Goal: Transaction & Acquisition: Purchase product/service

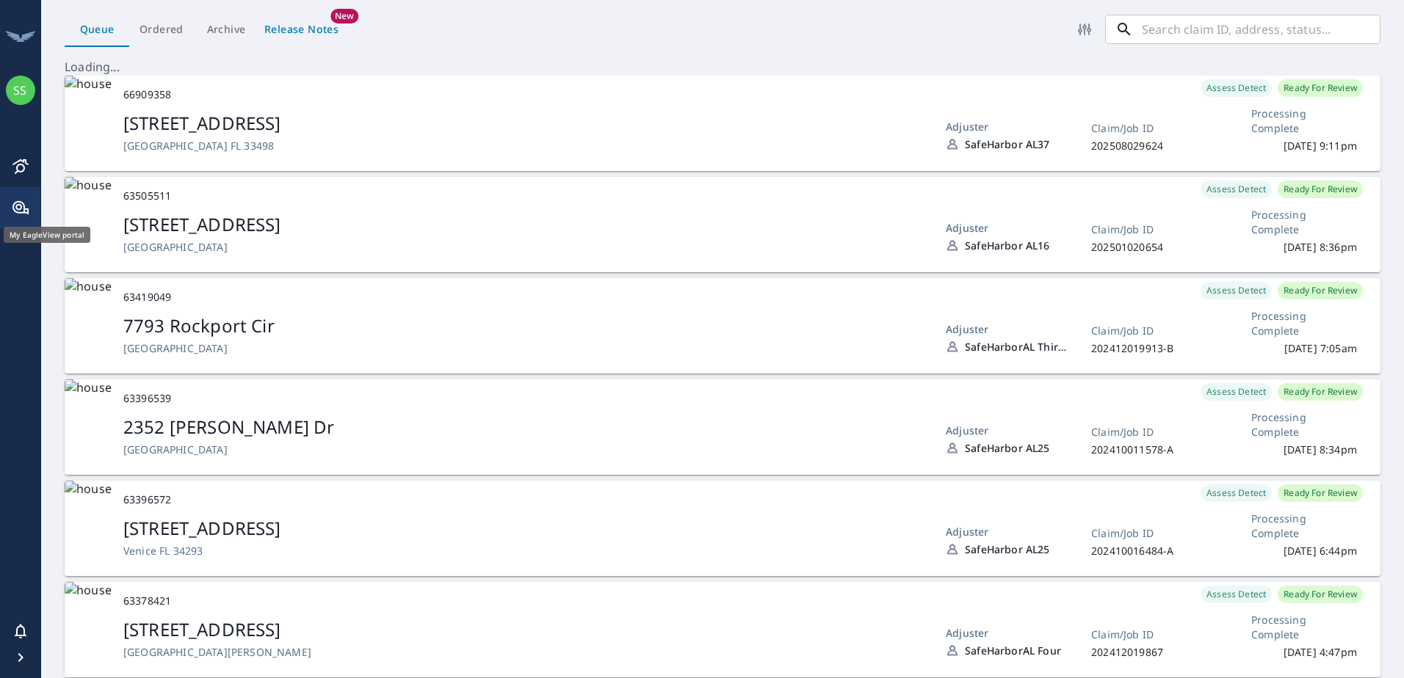
scroll to position [12, 12]
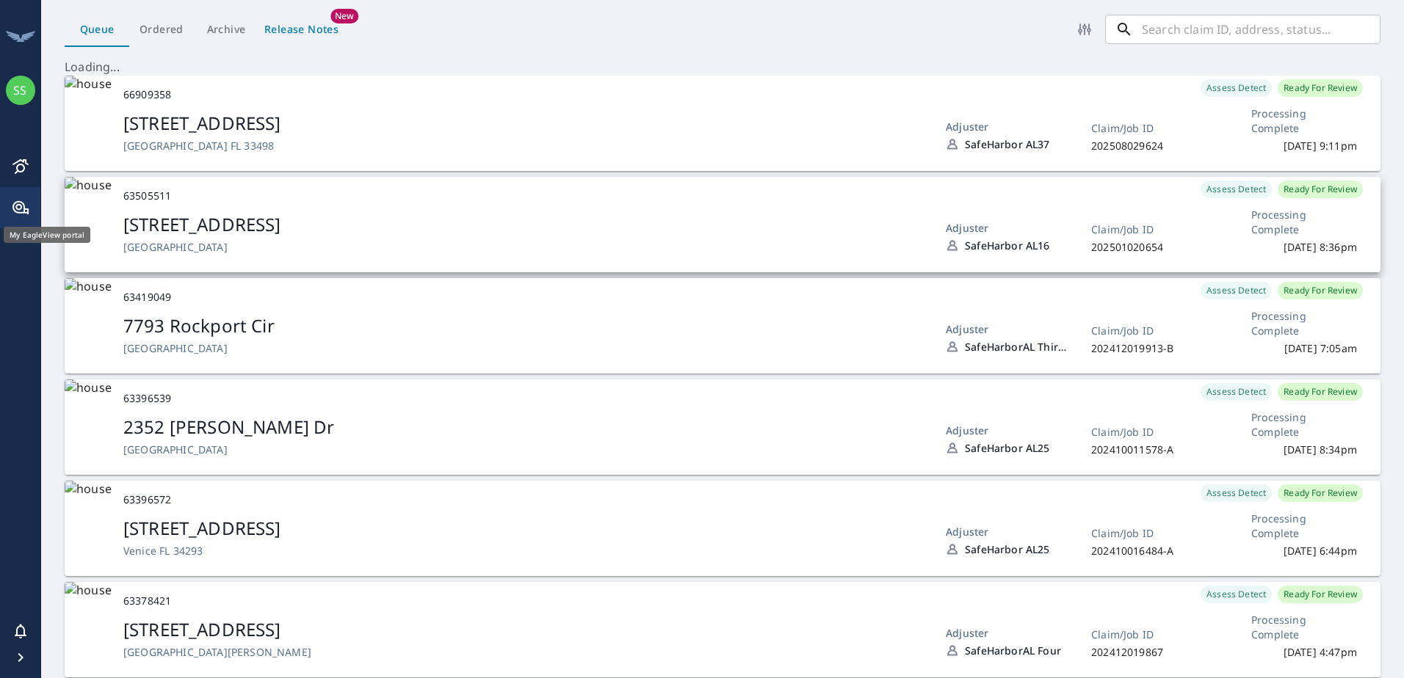
click at [327, 228] on div "[STREET_ADDRESS]" at bounding box center [522, 224] width 799 height 25
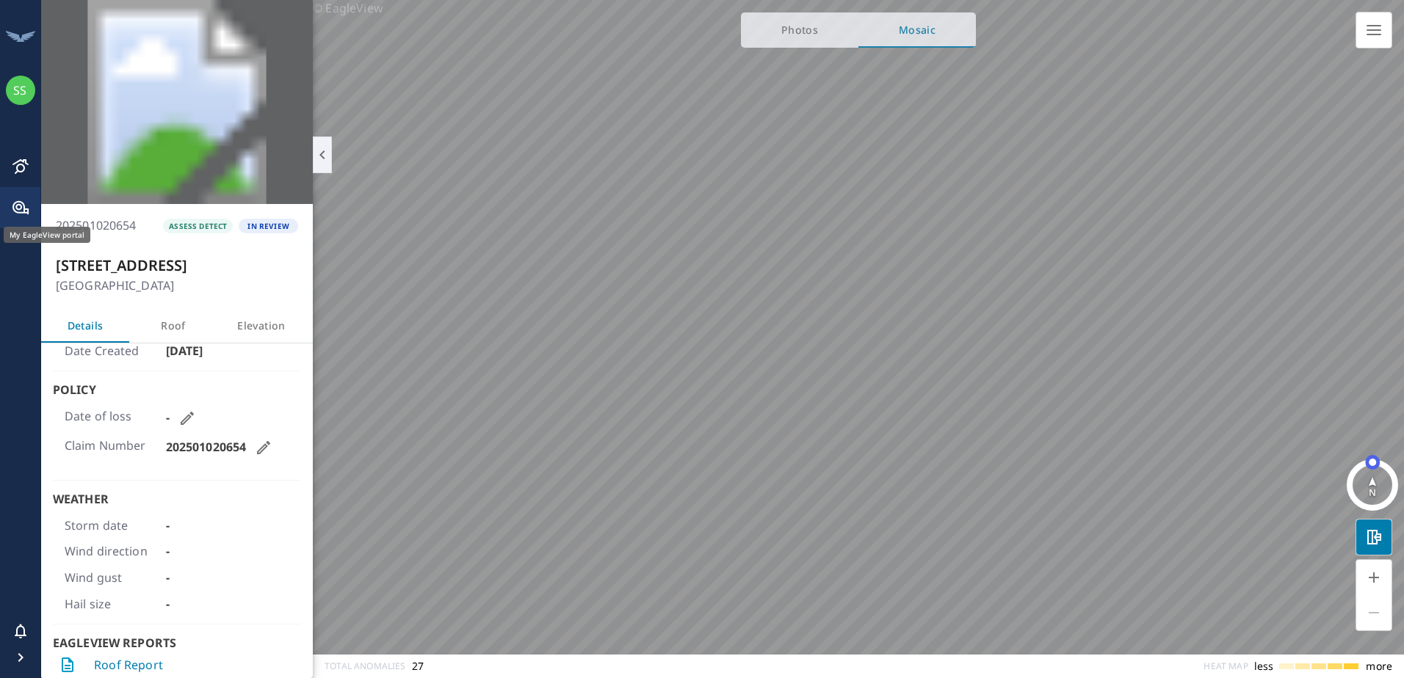
scroll to position [91, 0]
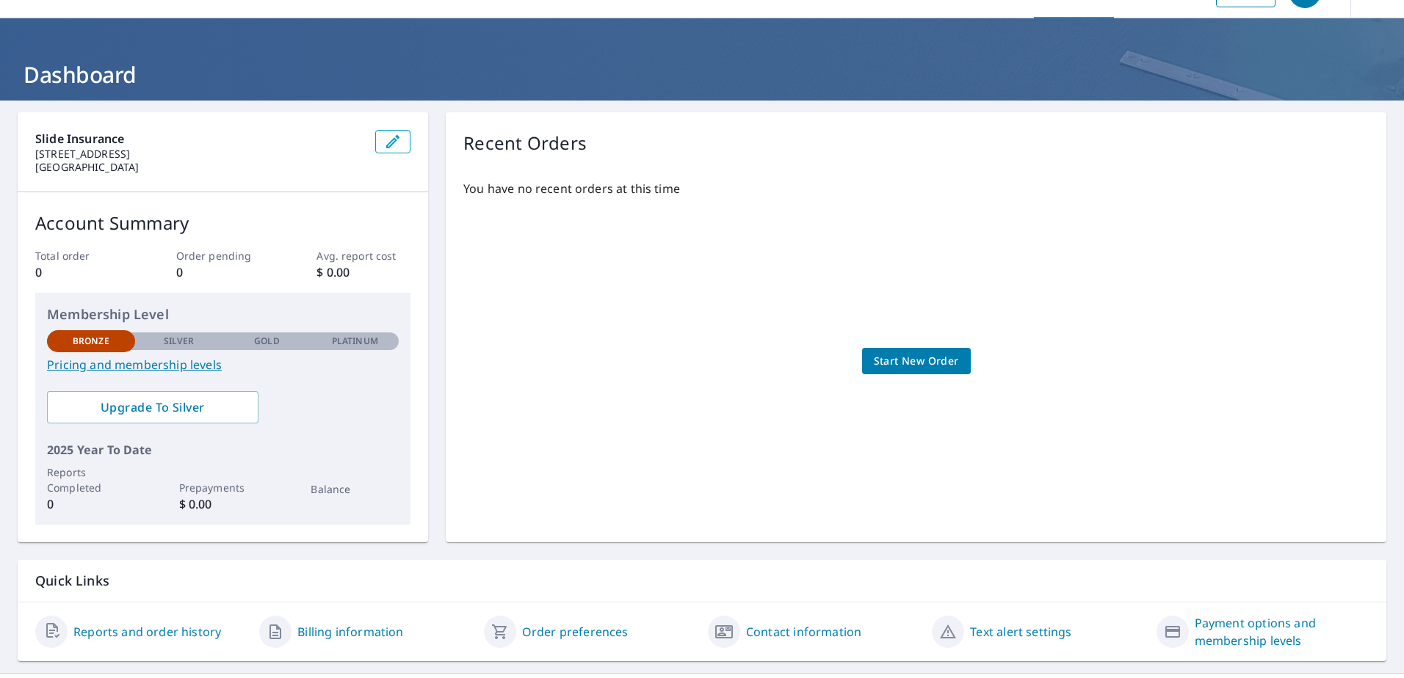
scroll to position [68, 0]
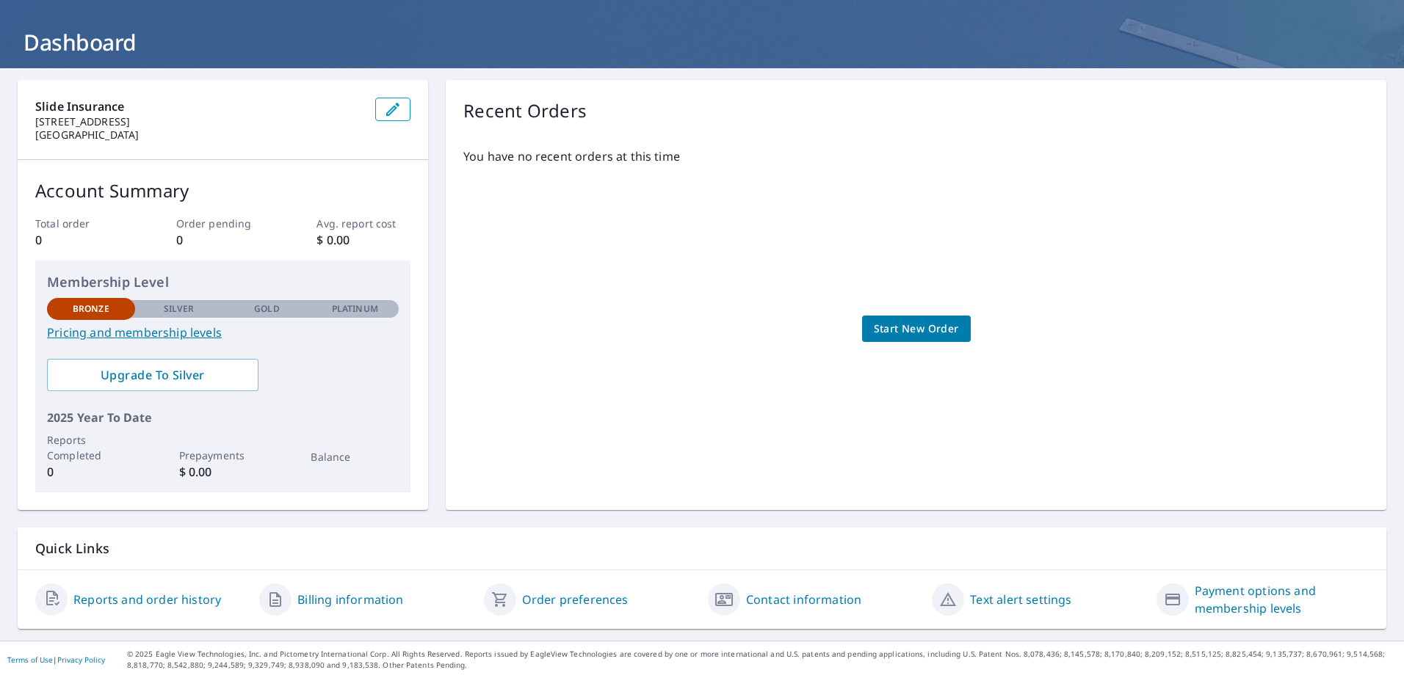
click at [877, 333] on span "Start New Order" at bounding box center [916, 329] width 85 height 18
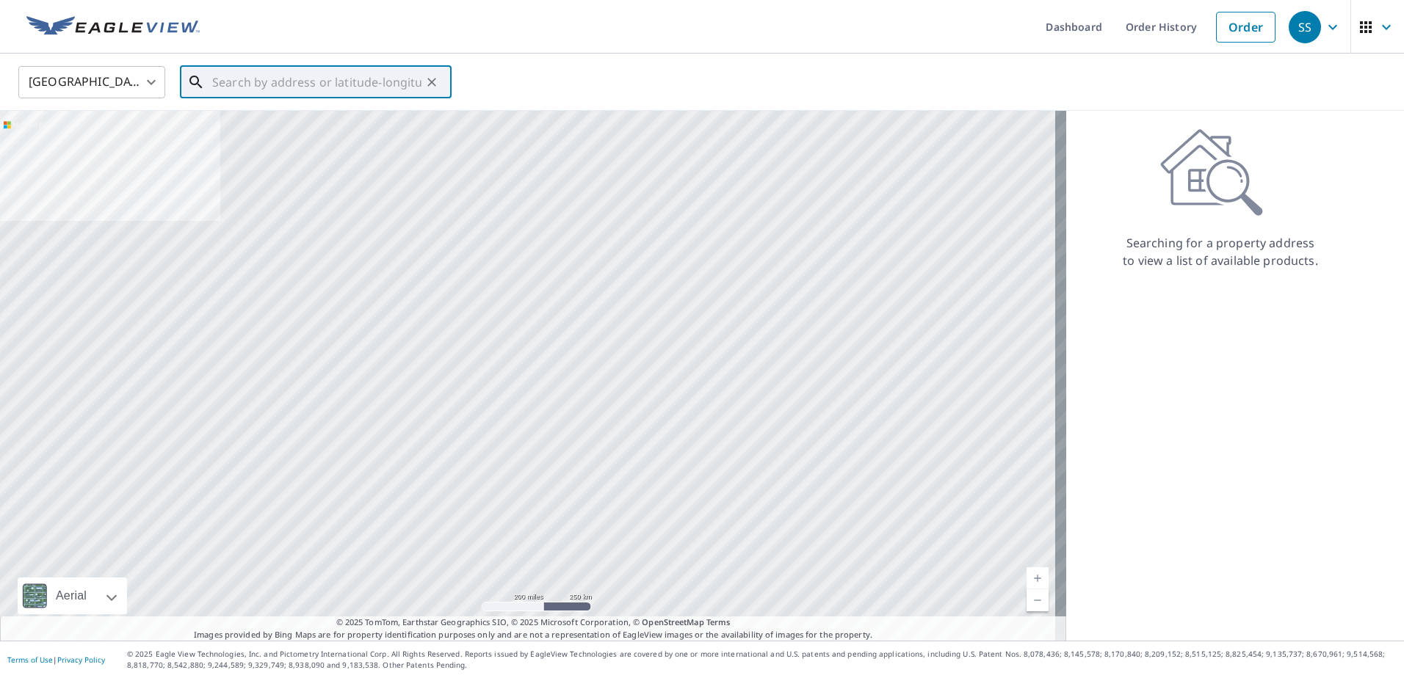
click at [268, 73] on input "text" at bounding box center [316, 82] width 209 height 41
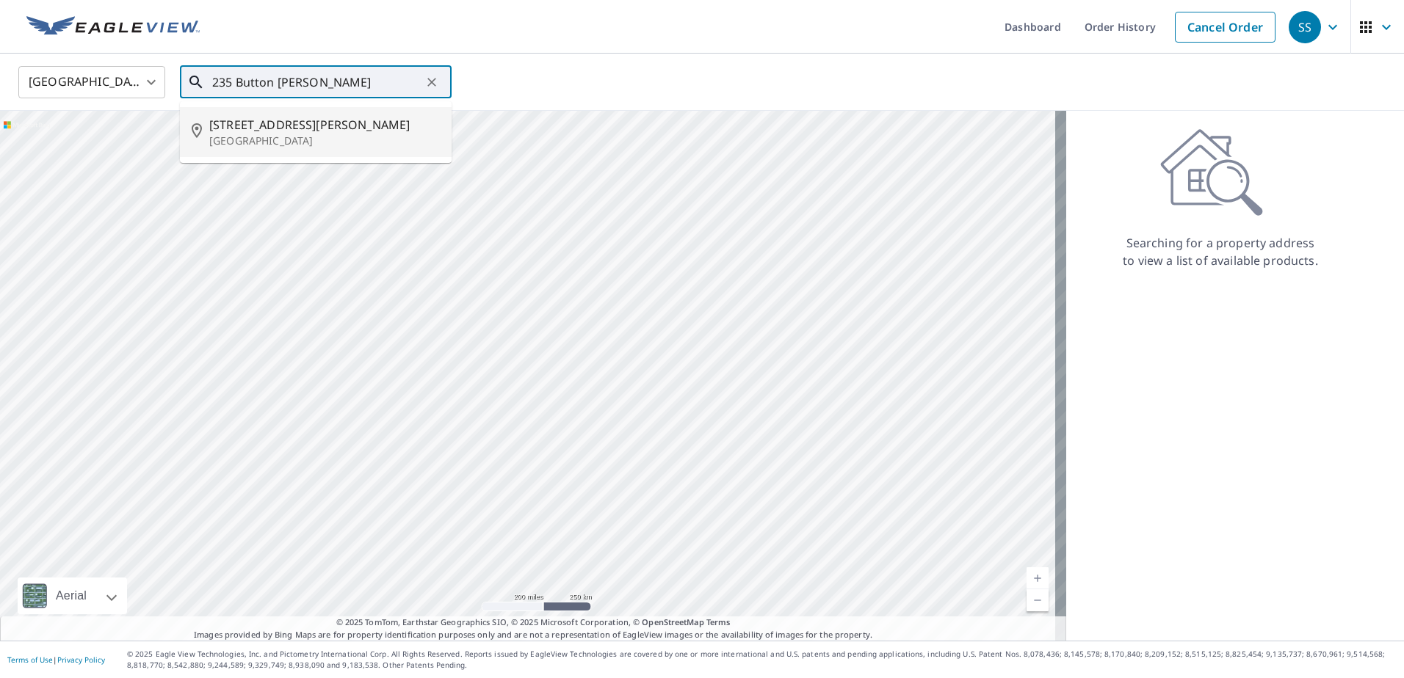
click at [245, 129] on span "235 Button Bush Ln" at bounding box center [324, 125] width 231 height 18
type input "235 Button Bush Ln Wellington, FL 33414"
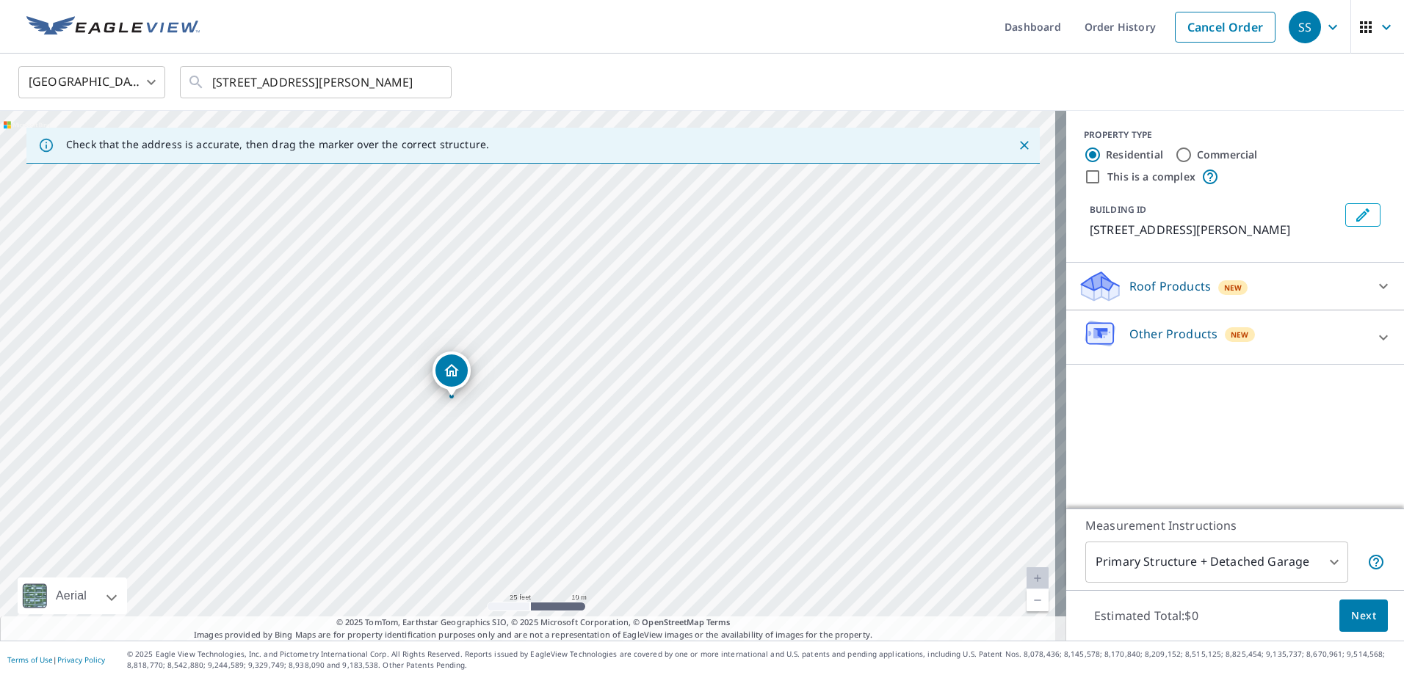
drag, startPoint x: 504, startPoint y: 378, endPoint x: 541, endPoint y: 370, distance: 37.6
click at [541, 370] on div "235 Button Bush Ln Wellington, FL 33414" at bounding box center [533, 376] width 1066 height 530
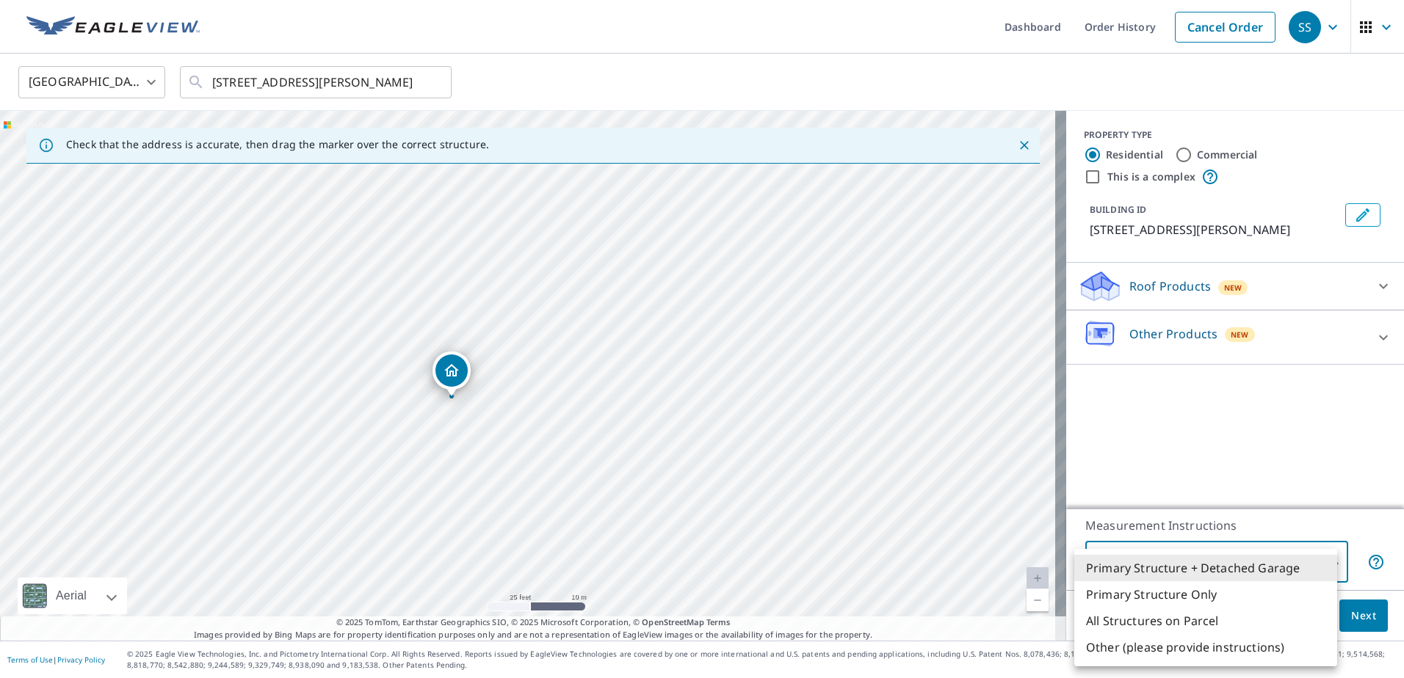
click at [1320, 559] on body "SS SS Dashboard Order History Cancel Order SS United States US ​ 235 Button Bus…" at bounding box center [702, 339] width 1404 height 678
click at [1213, 595] on li "Primary Structure Only" at bounding box center [1205, 595] width 263 height 26
type input "2"
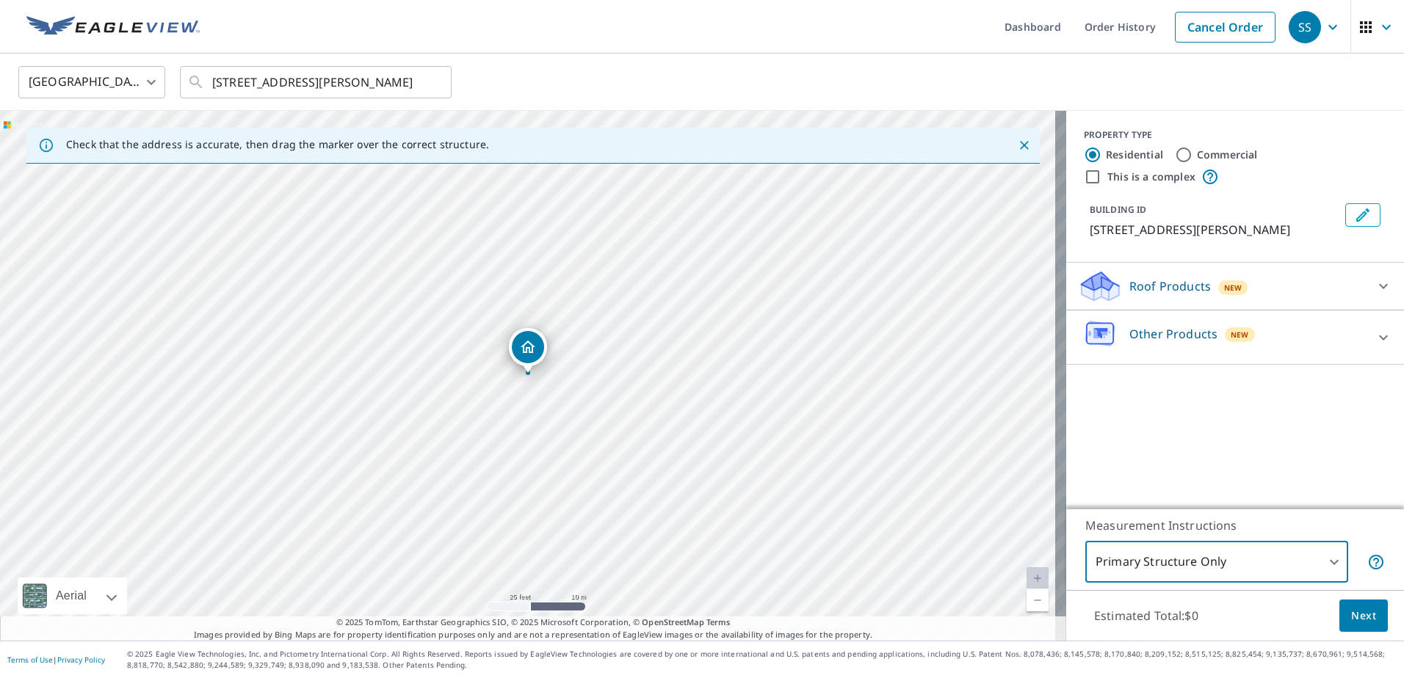
click at [1351, 615] on span "Next" at bounding box center [1363, 616] width 25 height 18
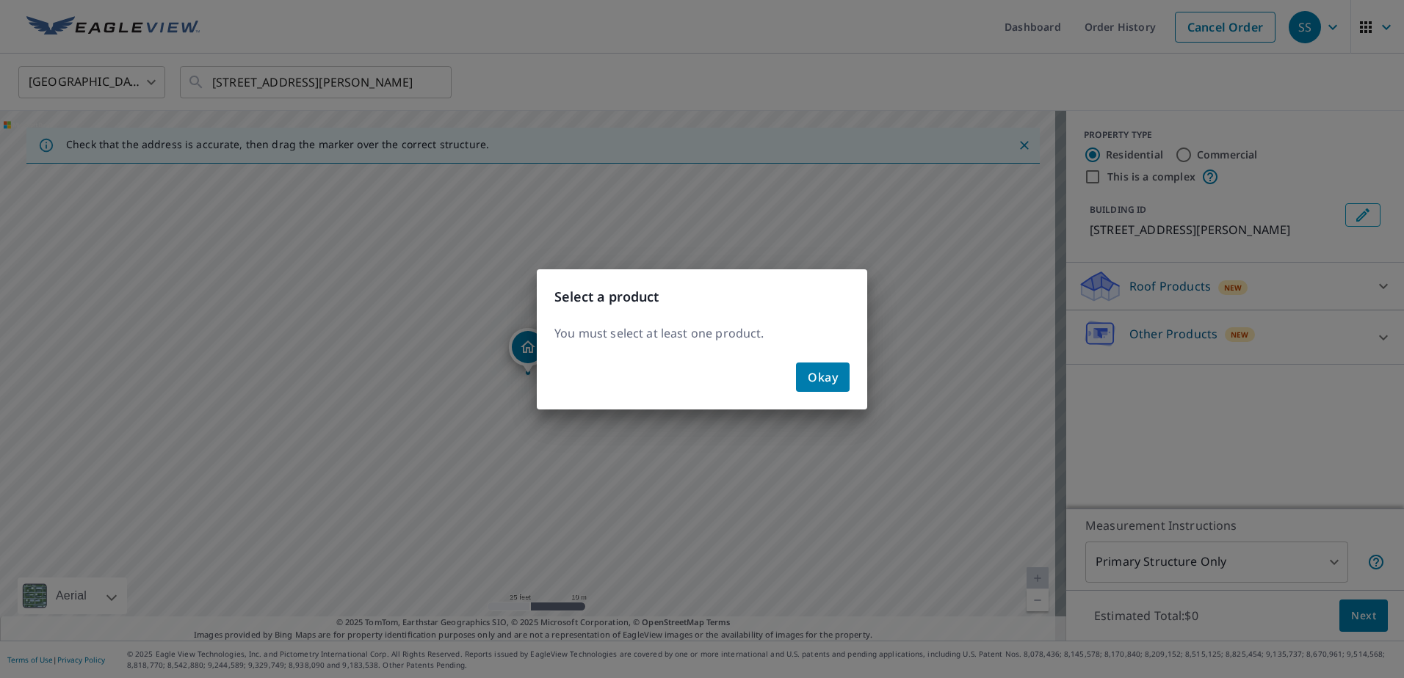
click at [834, 380] on span "Okay" at bounding box center [823, 377] width 30 height 21
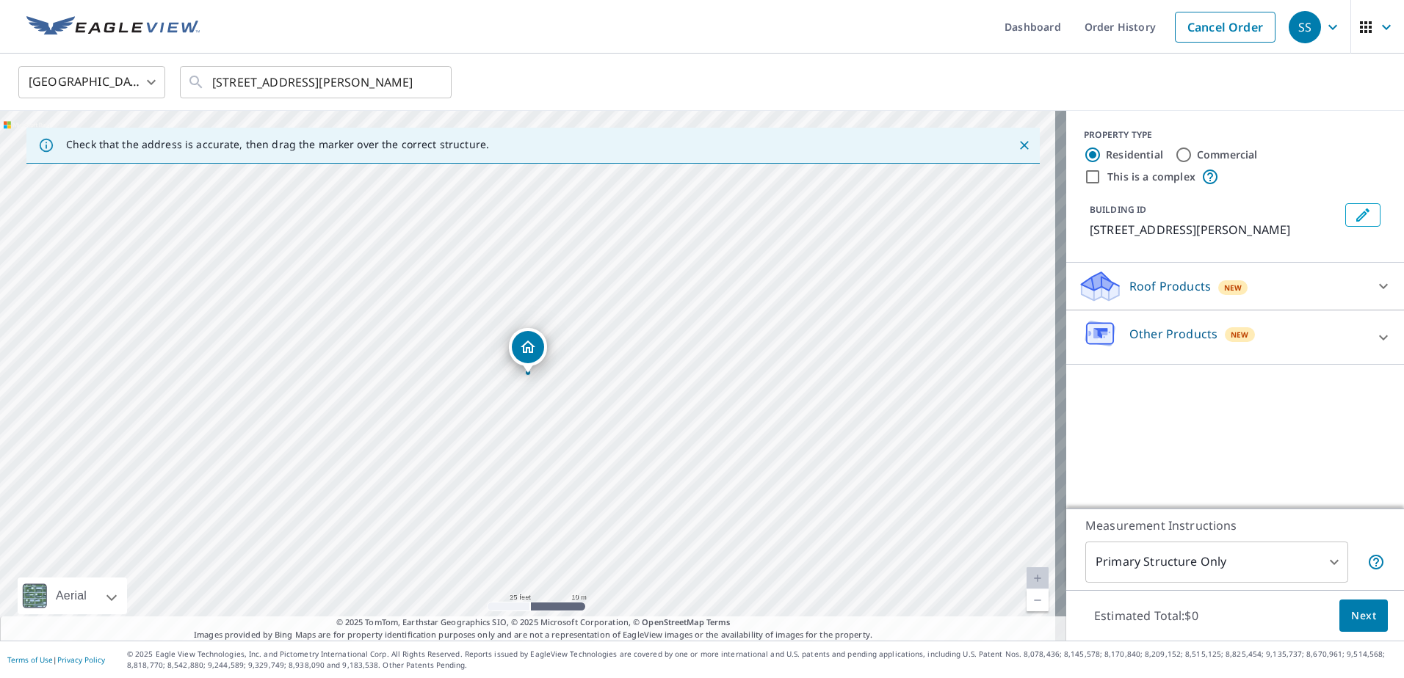
click at [1366, 286] on div at bounding box center [1383, 286] width 35 height 35
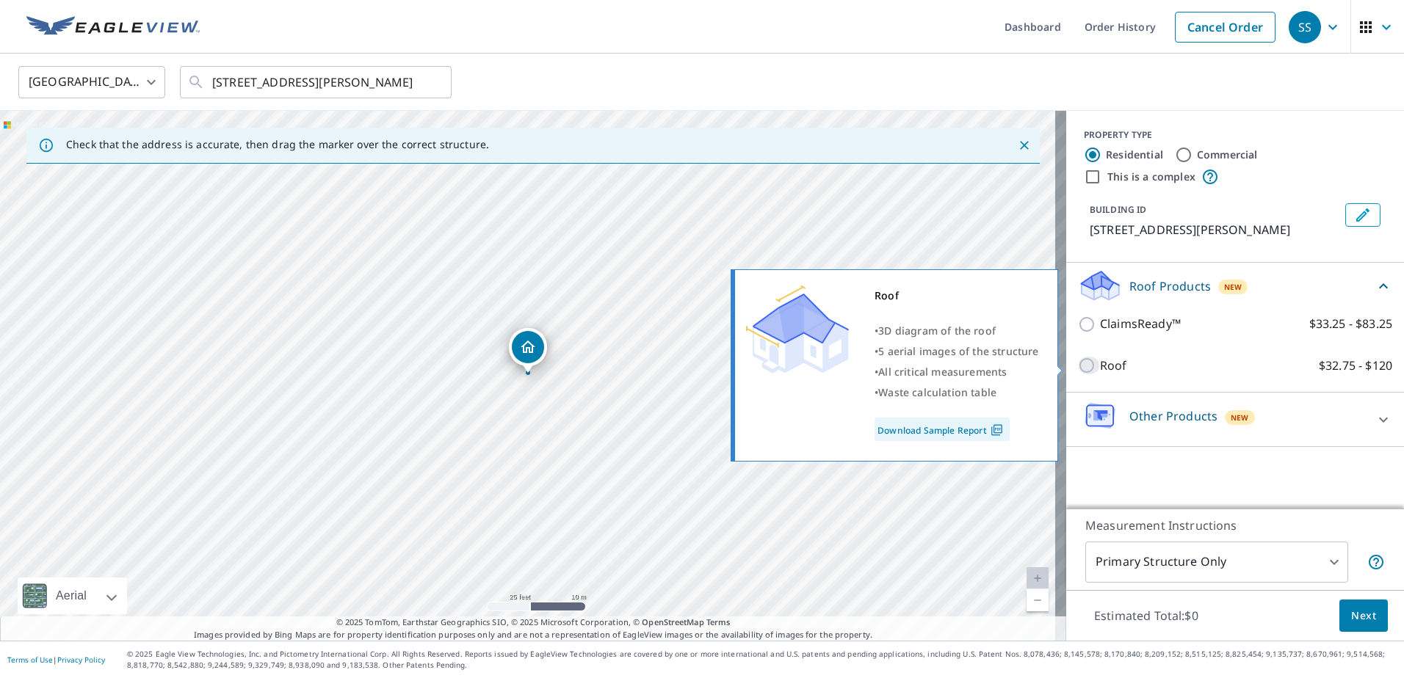
click at [1078, 368] on input "Roof $32.75 - $120" at bounding box center [1089, 366] width 22 height 18
checkbox input "true"
type input "3"
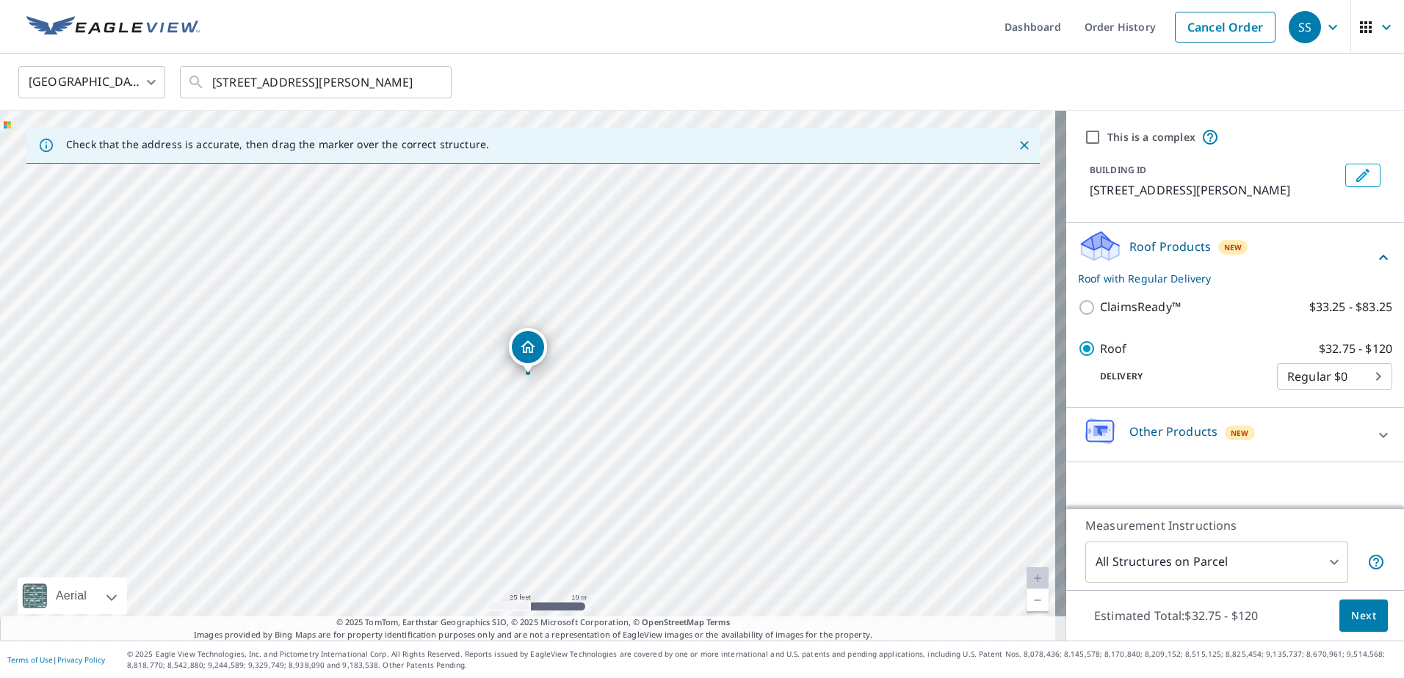
click at [1354, 380] on body "SS SS Dashboard Order History Cancel Order SS United States US ​ 235 Button Bus…" at bounding box center [702, 339] width 1404 height 678
click at [1354, 374] on li "Regular $0" at bounding box center [1323, 376] width 115 height 26
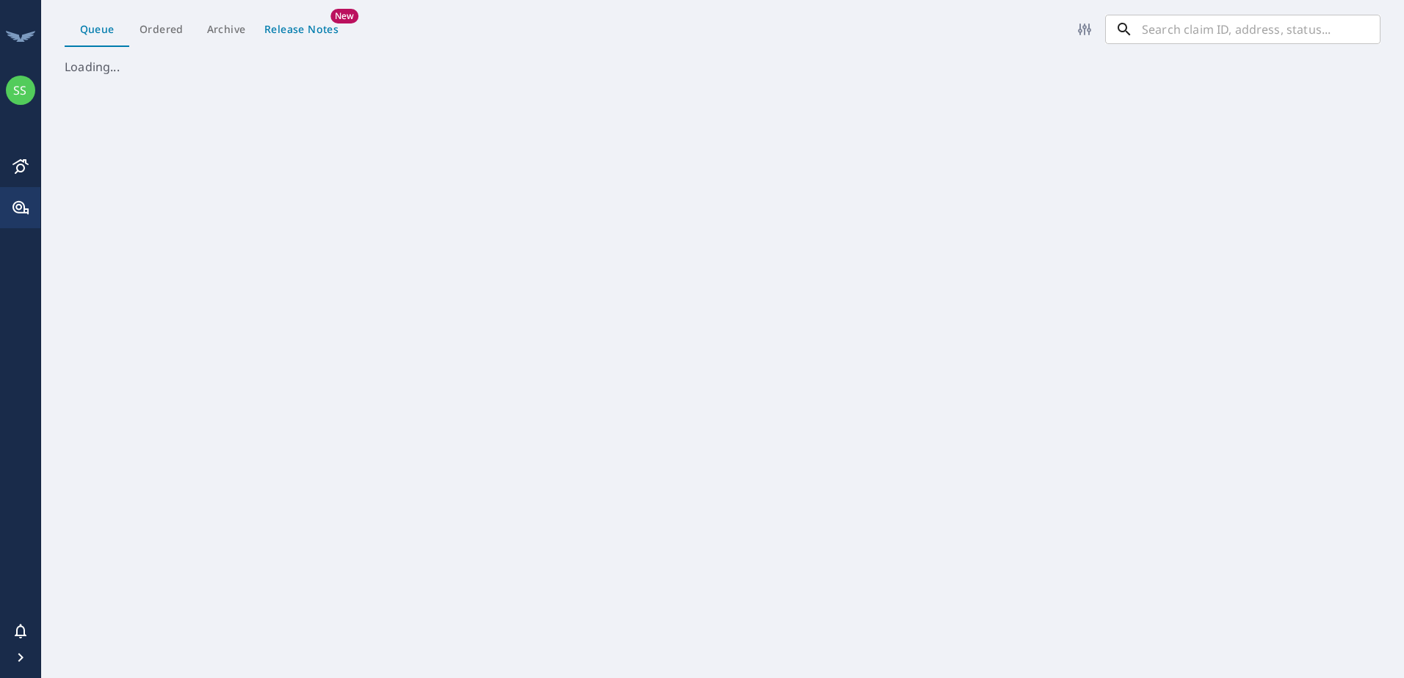
scroll to position [609, 1352]
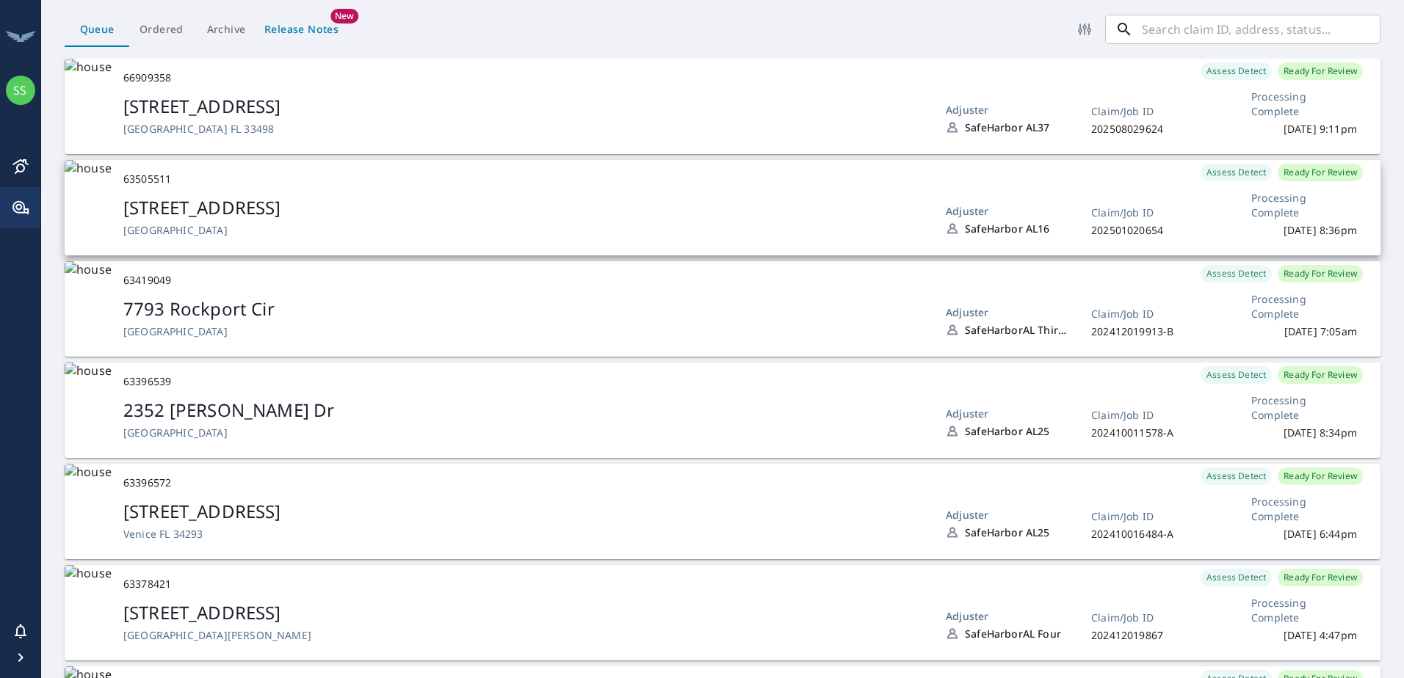
click at [343, 204] on div "[STREET_ADDRESS]" at bounding box center [522, 207] width 799 height 25
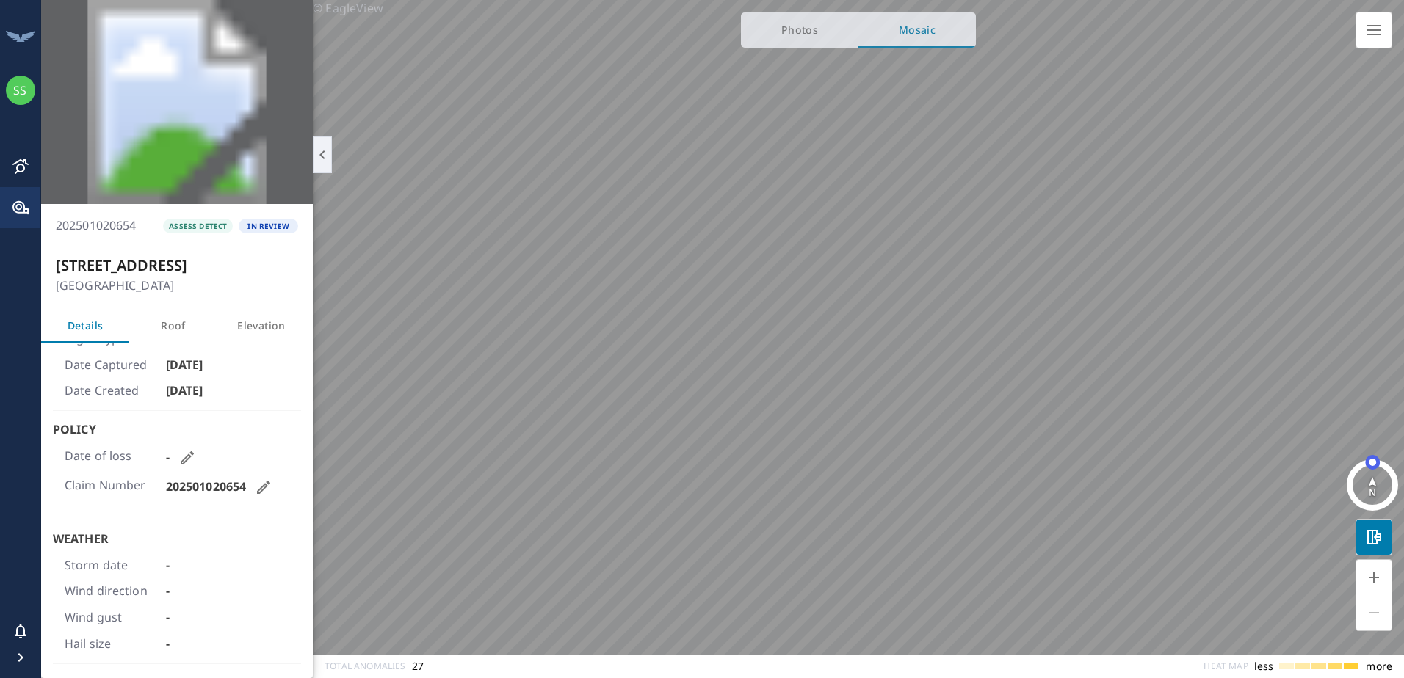
scroll to position [91, 0]
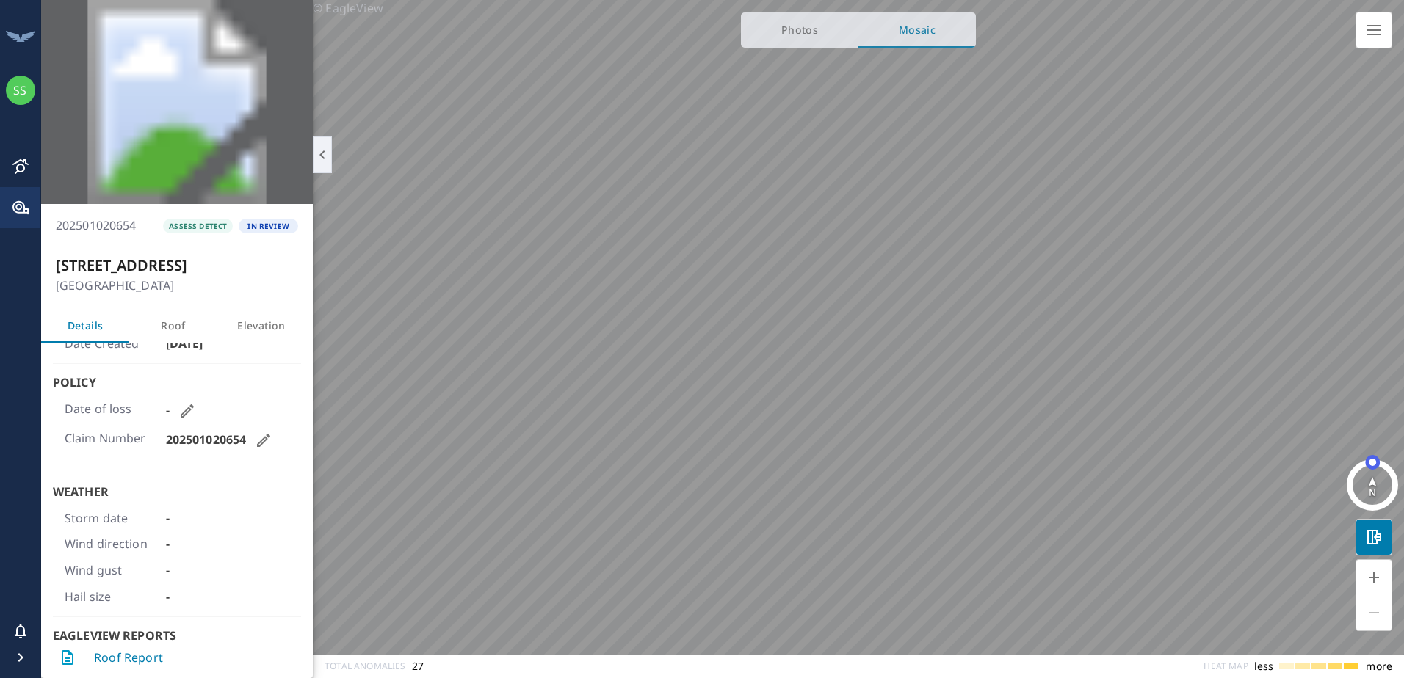
click at [114, 657] on link "Roof Report" at bounding box center [128, 658] width 69 height 17
